Goal: Communication & Community: Answer question/provide support

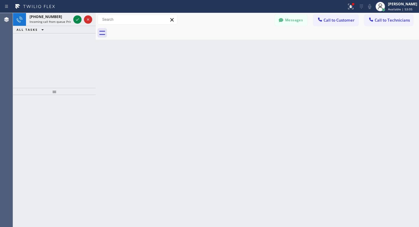
click at [80, 19] on icon at bounding box center [77, 19] width 7 height 7
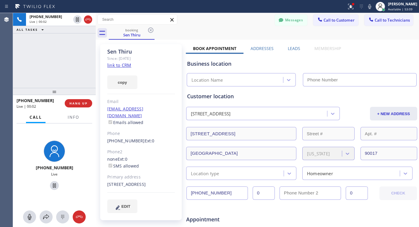
type input "[PHONE_NUMBER]"
click at [77, 104] on span "HANG UP" at bounding box center [78, 103] width 18 height 4
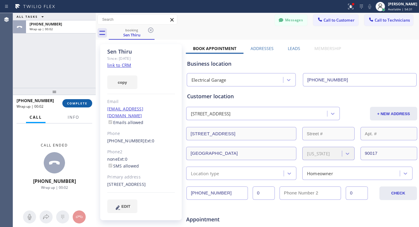
click at [82, 105] on button "COMPLETE" at bounding box center [77, 103] width 30 height 8
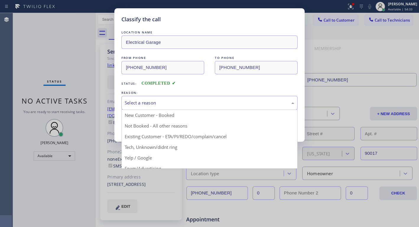
click at [146, 99] on div "Select a reason" at bounding box center [210, 102] width 170 height 7
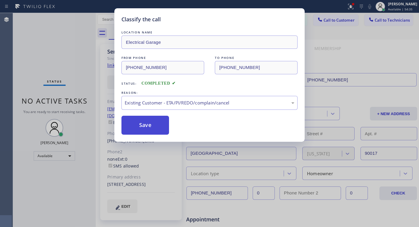
click at [141, 120] on button "Save" at bounding box center [145, 125] width 48 height 19
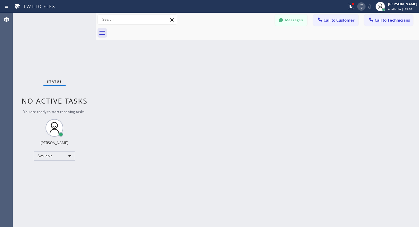
click at [365, 7] on icon at bounding box center [361, 6] width 7 height 7
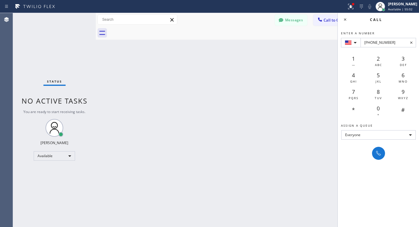
type input "[PHONE_NUMBER]"
click at [370, 153] on div "Enter a number [PHONE_NUMBER] 1 — 2 ABC 3 DEF 4 GHI 5 JKL 6 MNO 7 PQRS 8 TUV 9 …" at bounding box center [379, 93] width 82 height 134
click at [376, 153] on icon at bounding box center [378, 153] width 7 height 7
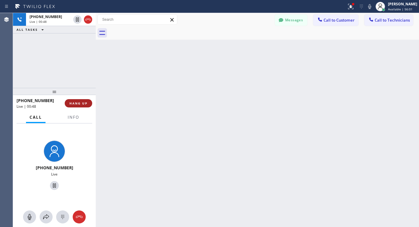
click at [75, 103] on span "HANG UP" at bounding box center [78, 103] width 18 height 4
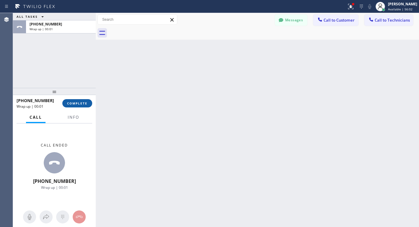
click at [77, 103] on span "COMPLETE" at bounding box center [77, 103] width 20 height 4
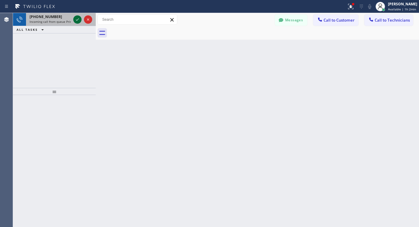
click at [76, 18] on icon at bounding box center [77, 19] width 7 height 7
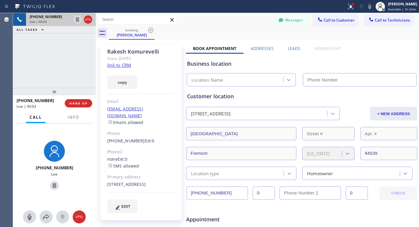
type input "[PHONE_NUMBER]"
click at [125, 64] on link "link to CRM" at bounding box center [119, 65] width 24 height 6
click at [53, 185] on icon at bounding box center [54, 185] width 3 height 4
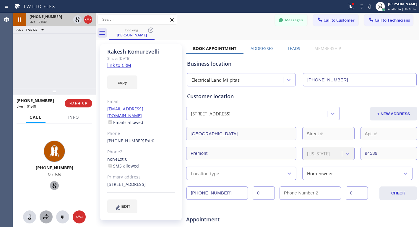
click at [46, 217] on icon at bounding box center [46, 216] width 6 height 5
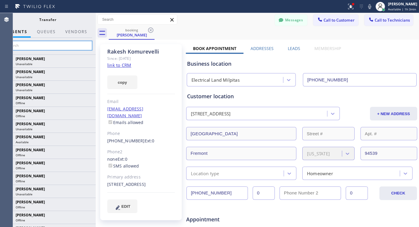
click at [43, 44] on input "text" at bounding box center [47, 45] width 89 height 9
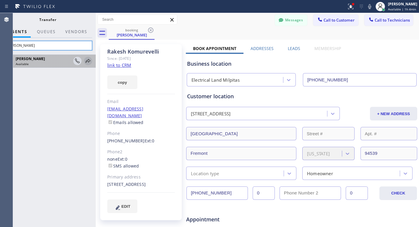
type input "[PERSON_NAME]"
click at [87, 62] on icon at bounding box center [88, 60] width 7 height 7
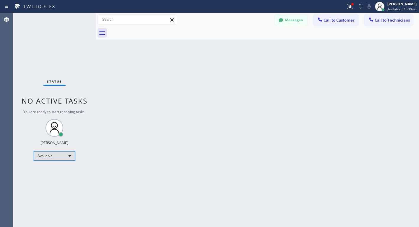
click at [70, 153] on div "Available" at bounding box center [54, 155] width 41 height 9
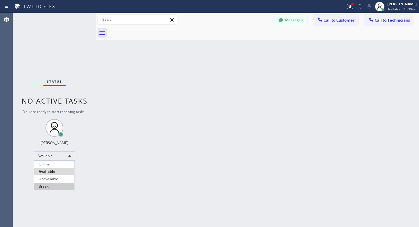
click at [50, 184] on li "Break" at bounding box center [54, 186] width 40 height 7
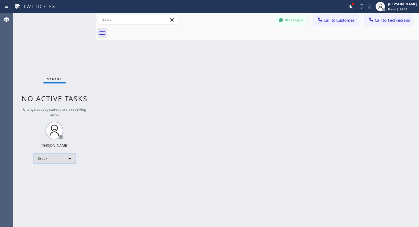
click at [53, 158] on div "Break" at bounding box center [54, 158] width 41 height 9
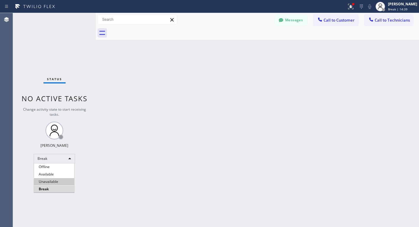
click at [57, 180] on li "Unavailable" at bounding box center [54, 181] width 40 height 7
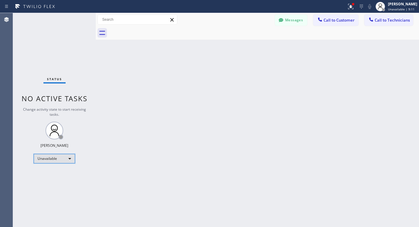
click at [65, 159] on div "Unavailable" at bounding box center [54, 158] width 41 height 9
click at [58, 169] on li "Offline" at bounding box center [54, 166] width 40 height 7
